Goal: Information Seeking & Learning: Learn about a topic

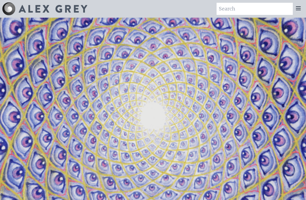
click at [297, 10] on icon at bounding box center [298, 8] width 4 height 3
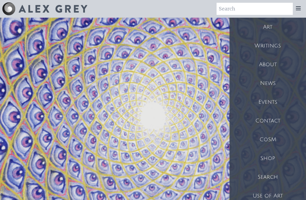
click at [300, 11] on icon at bounding box center [298, 8] width 7 height 7
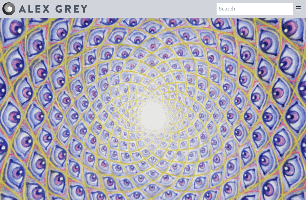
click at [298, 11] on icon at bounding box center [298, 8] width 7 height 7
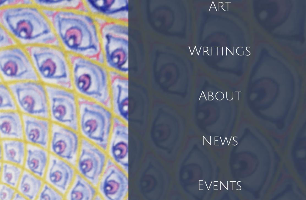
click at [230, 36] on div "Writings" at bounding box center [268, 45] width 77 height 19
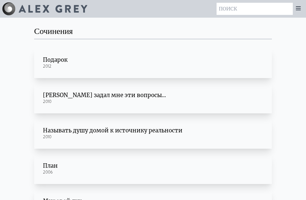
click at [297, 10] on icon at bounding box center [298, 8] width 4 height 3
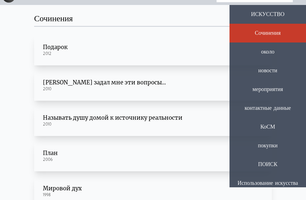
scroll to position [13, 0]
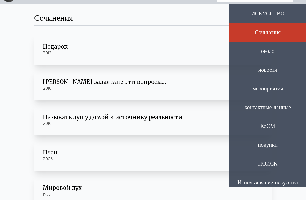
click at [287, 165] on div "ПОИСК" at bounding box center [268, 163] width 77 height 19
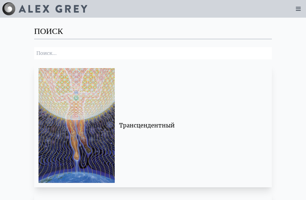
click at [174, 52] on input "search" at bounding box center [153, 53] width 238 height 12
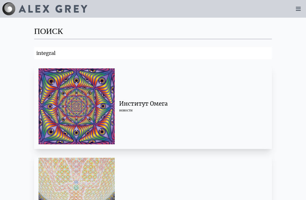
type input "integral"
click button "Search" at bounding box center [0, 0] width 0 height 0
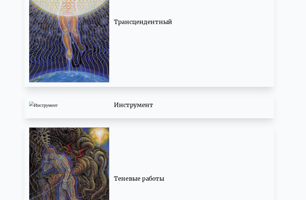
scroll to position [191, 0]
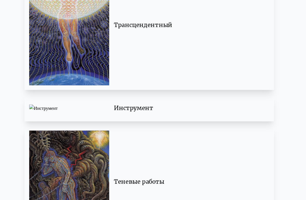
click at [139, 106] on div "Инструмент" at bounding box center [191, 103] width 144 height 8
click at [157, 30] on div "Трансцендентный" at bounding box center [191, 34] width 144 height 8
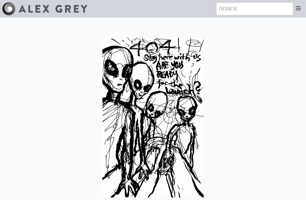
click at [300, 7] on icon at bounding box center [298, 8] width 4 height 3
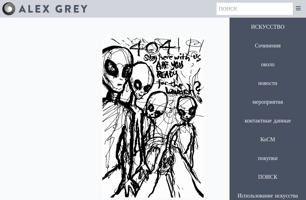
click at [278, 26] on div "ИСКУССТВО" at bounding box center [268, 27] width 77 height 19
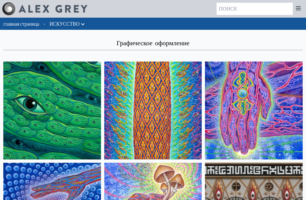
click at [299, 11] on icon at bounding box center [298, 8] width 7 height 7
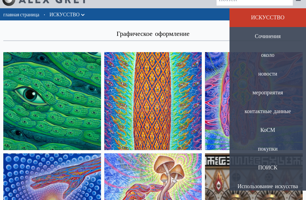
scroll to position [9, 0]
click at [286, 187] on div "Использование искусства" at bounding box center [268, 186] width 77 height 19
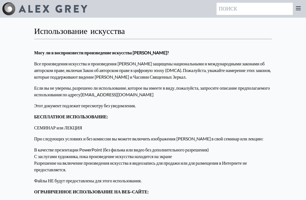
click at [298, 11] on icon at bounding box center [298, 8] width 7 height 7
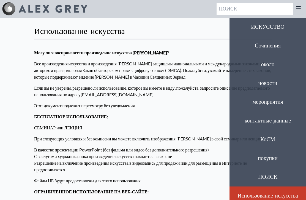
click at [273, 69] on div "около" at bounding box center [268, 64] width 77 height 19
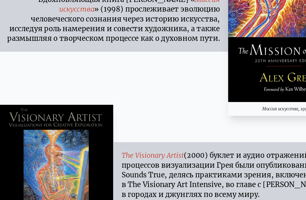
scroll to position [3654, 0]
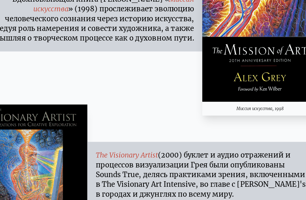
click at [118, 38] on link "Миссия искусства" at bounding box center [128, 30] width 127 height 15
